Goal: Information Seeking & Learning: Learn about a topic

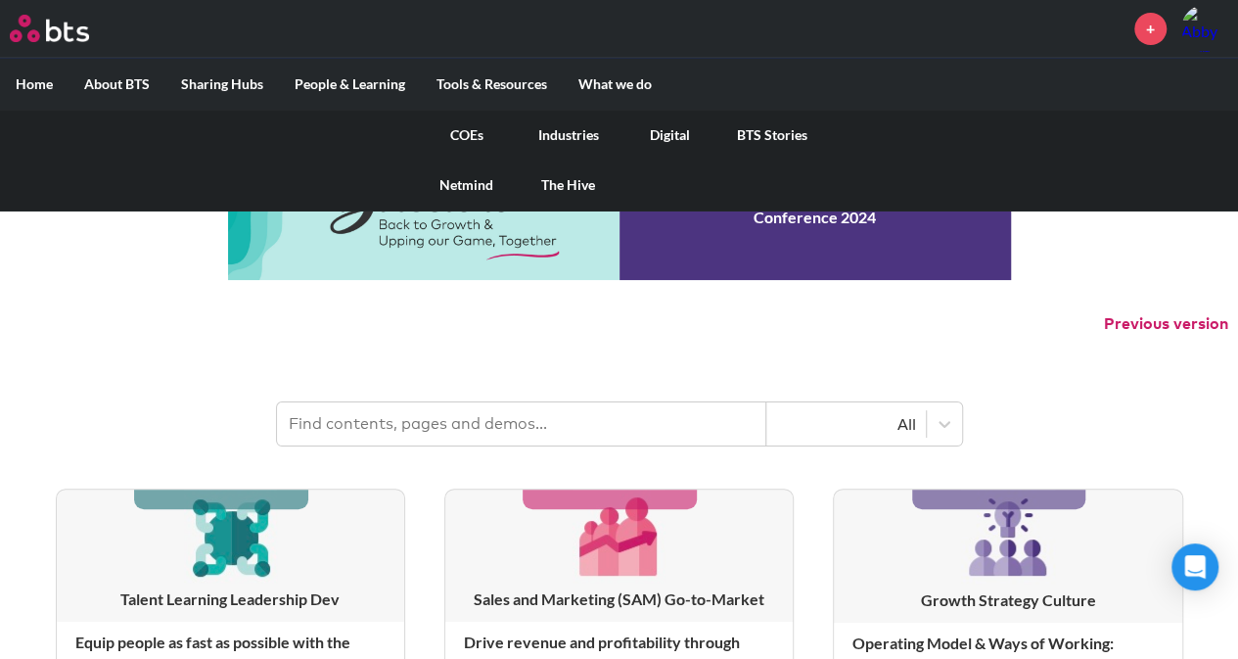
click at [462, 142] on link "COEs" at bounding box center [467, 135] width 102 height 51
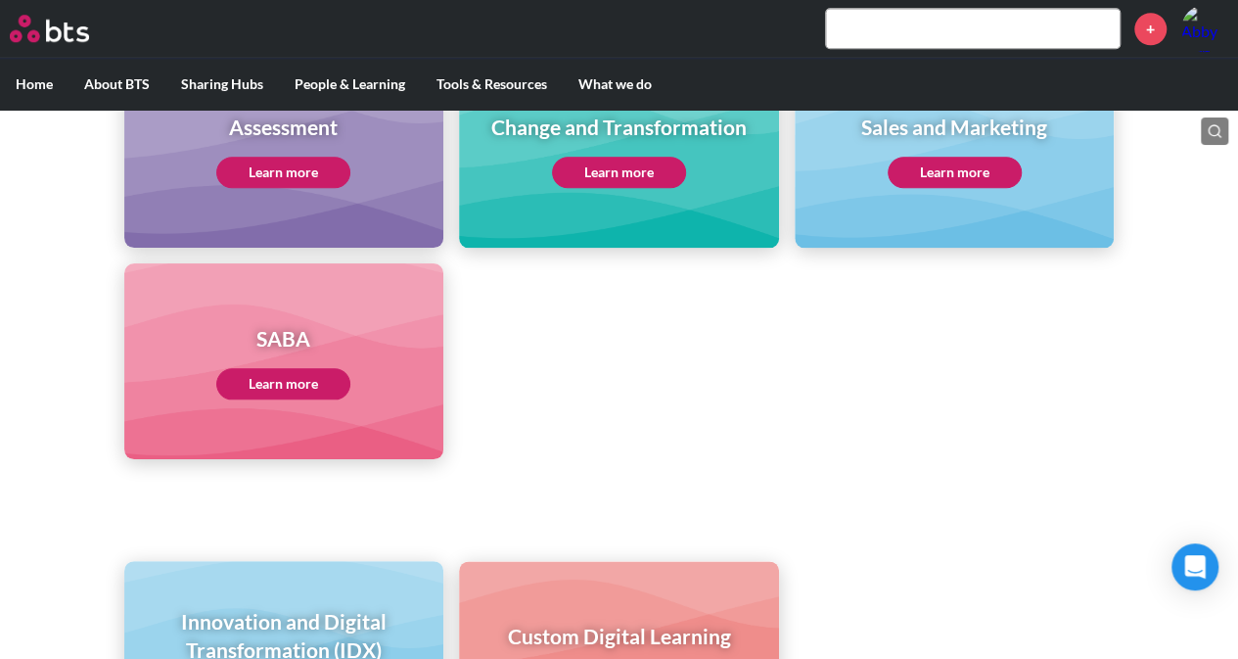
scroll to position [979, 0]
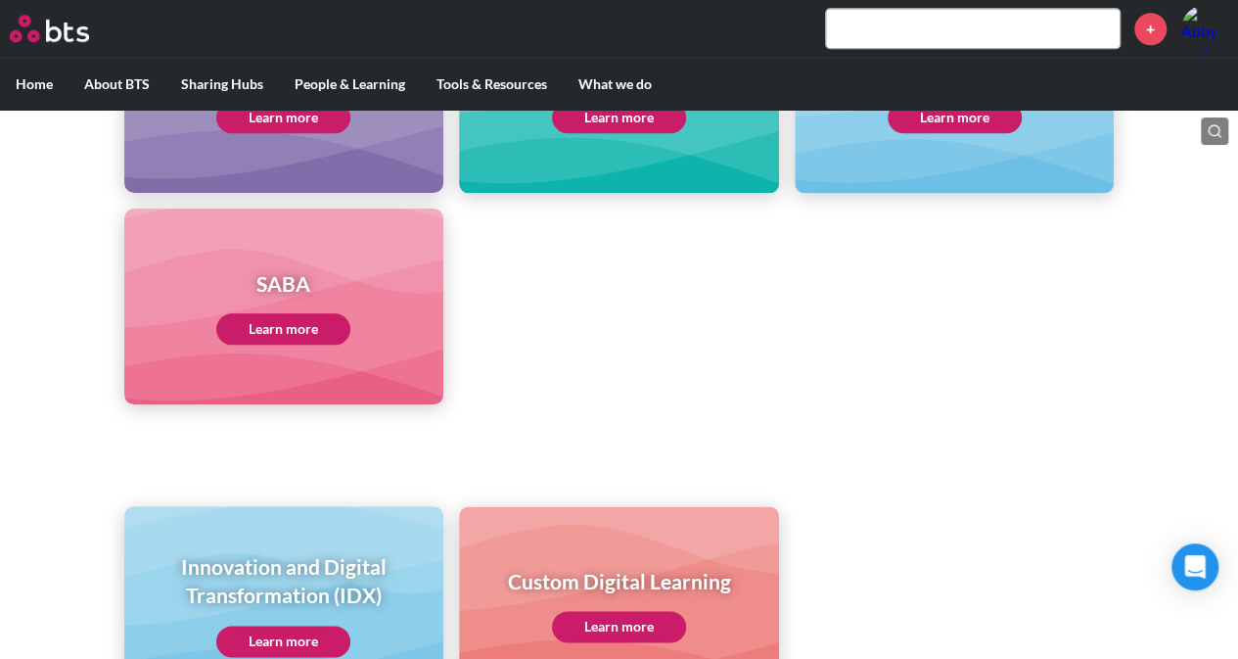
click at [278, 321] on link "Learn more" at bounding box center [283, 328] width 134 height 31
click at [914, 38] on input "text" at bounding box center [973, 28] width 294 height 39
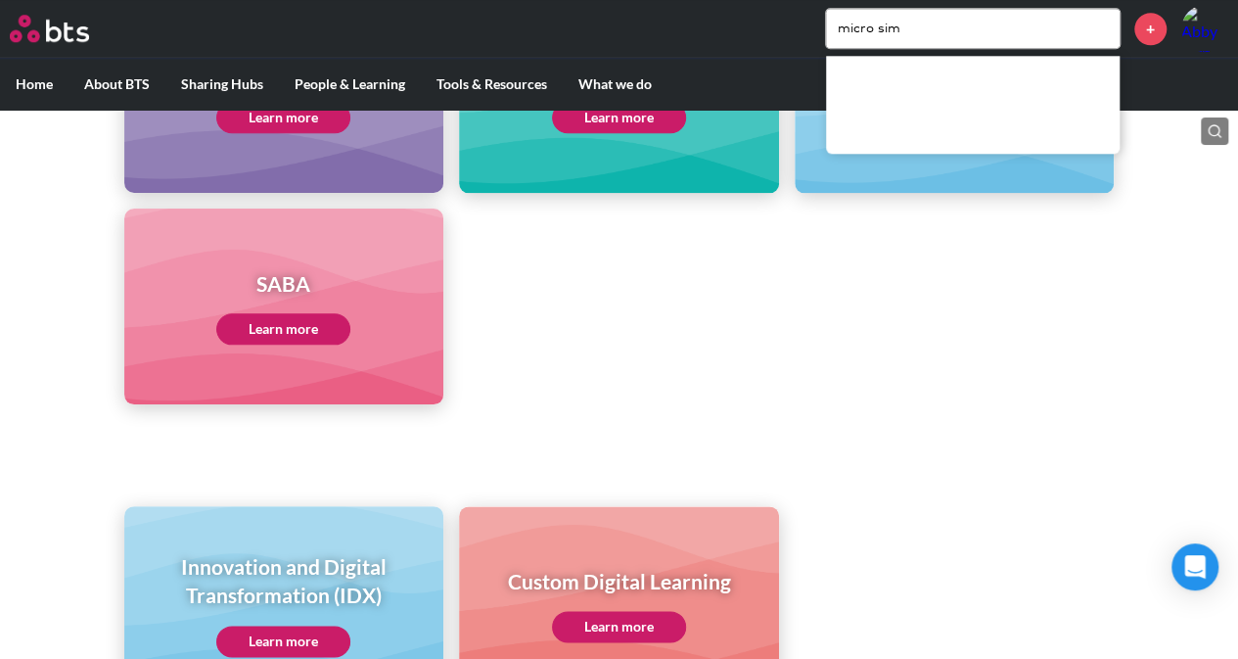
click at [953, 23] on input "micro sim" at bounding box center [973, 28] width 294 height 39
type input "micro sim"
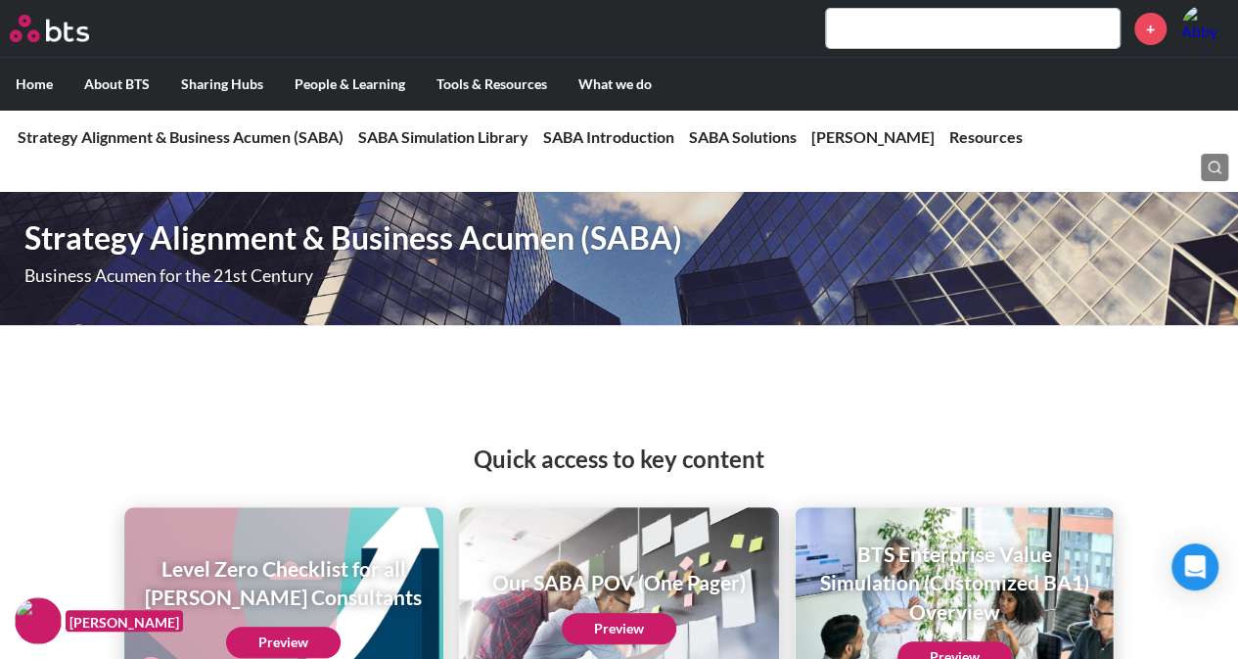
scroll to position [294, 0]
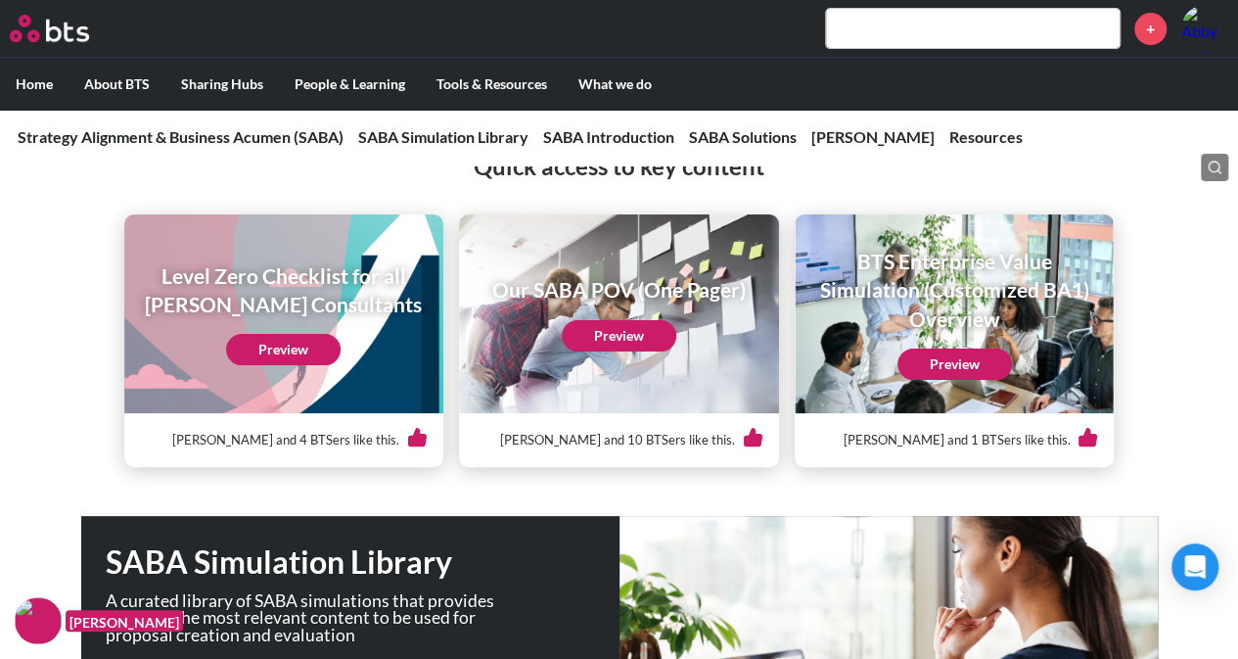
click at [945, 359] on link "Preview" at bounding box center [954, 363] width 114 height 31
